Goal: Find specific page/section: Find specific page/section

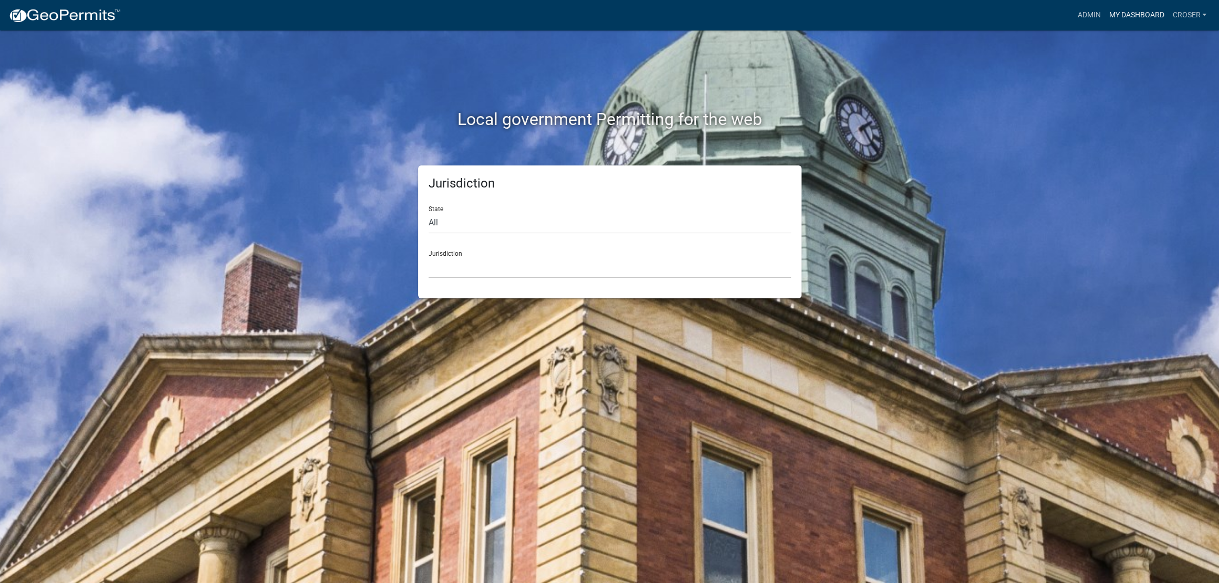
click at [1105, 20] on link "My Dashboard" at bounding box center [1137, 15] width 64 height 20
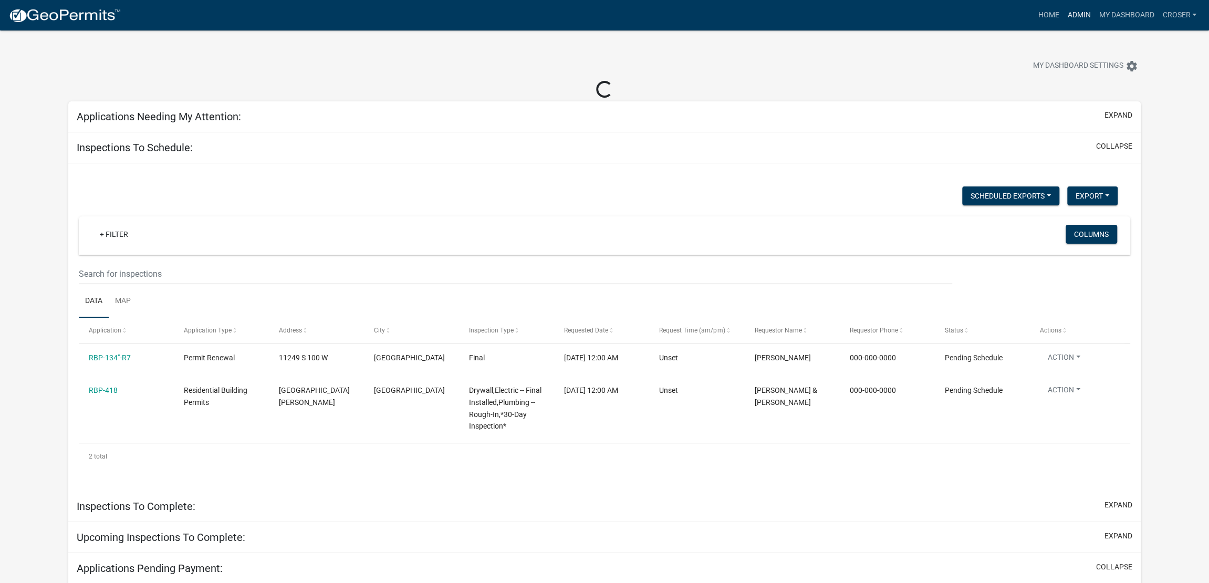
click at [1063, 22] on link "Admin" at bounding box center [1079, 15] width 32 height 20
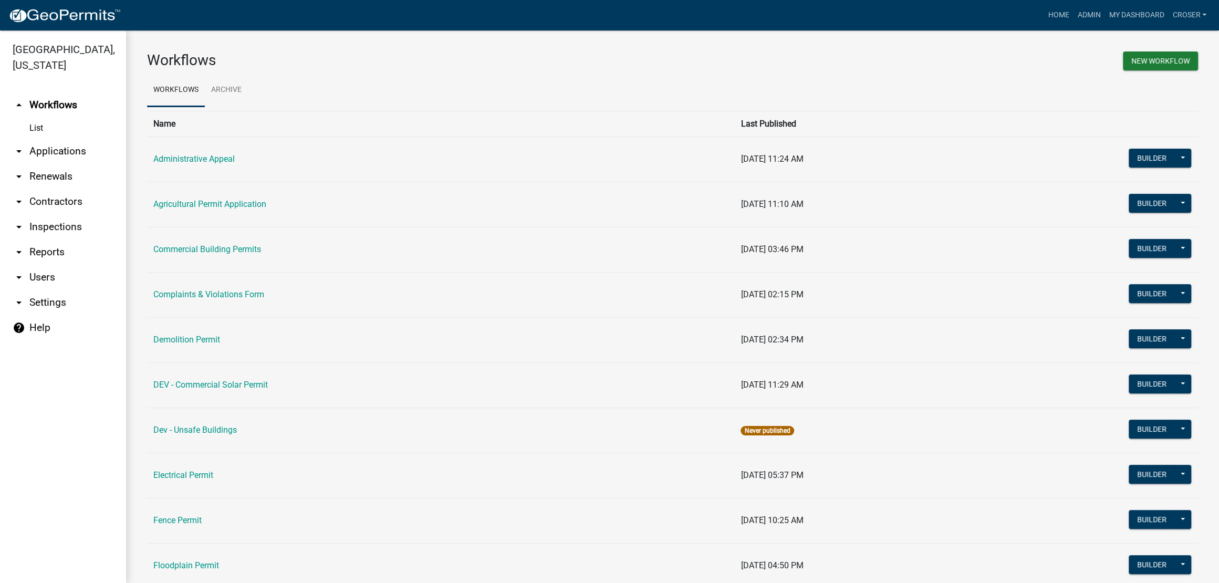
click at [52, 139] on link "List" at bounding box center [63, 128] width 126 height 21
click at [60, 240] on link "arrow_drop_down Inspections" at bounding box center [63, 226] width 126 height 25
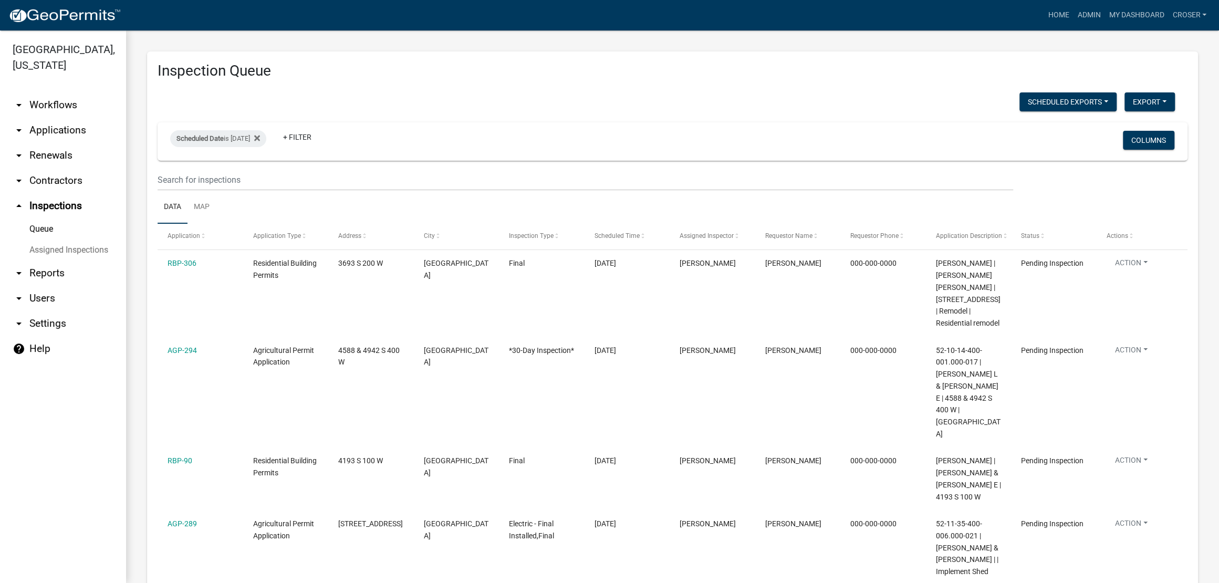
click at [79, 143] on link "arrow_drop_down Applications" at bounding box center [63, 130] width 126 height 25
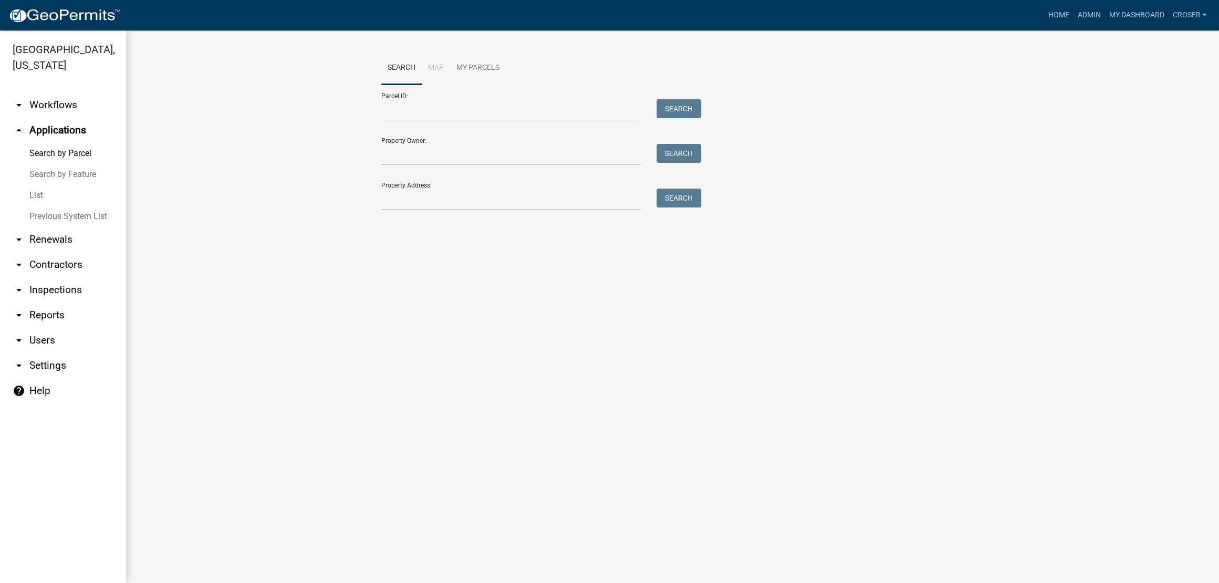
click at [40, 206] on link "List" at bounding box center [63, 195] width 126 height 21
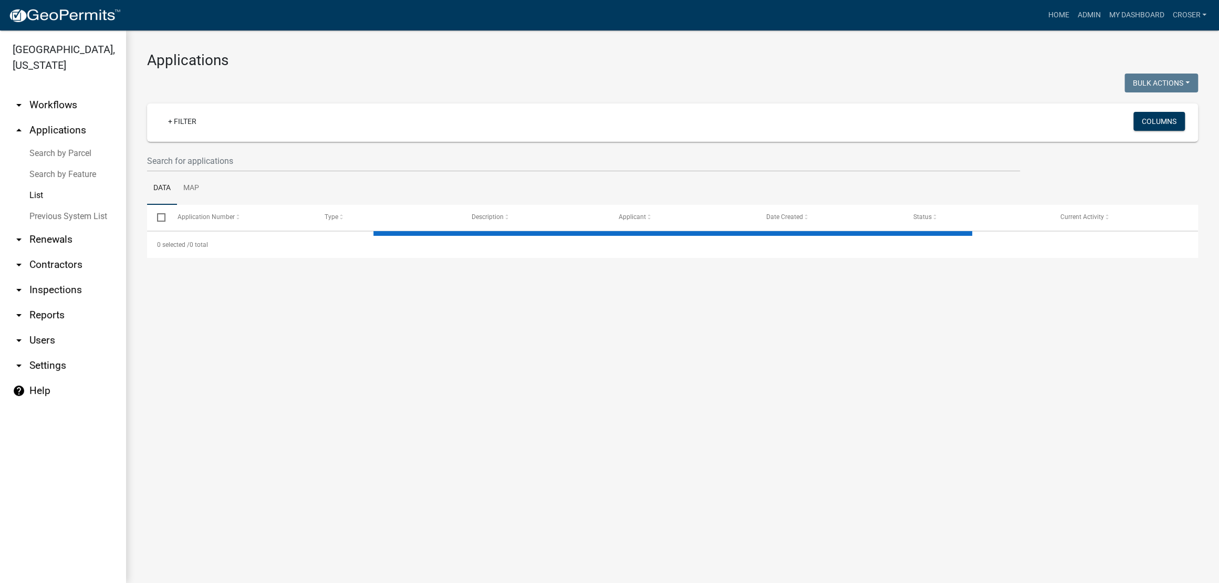
select select "3: 100"
